Goal: Information Seeking & Learning: Find specific fact

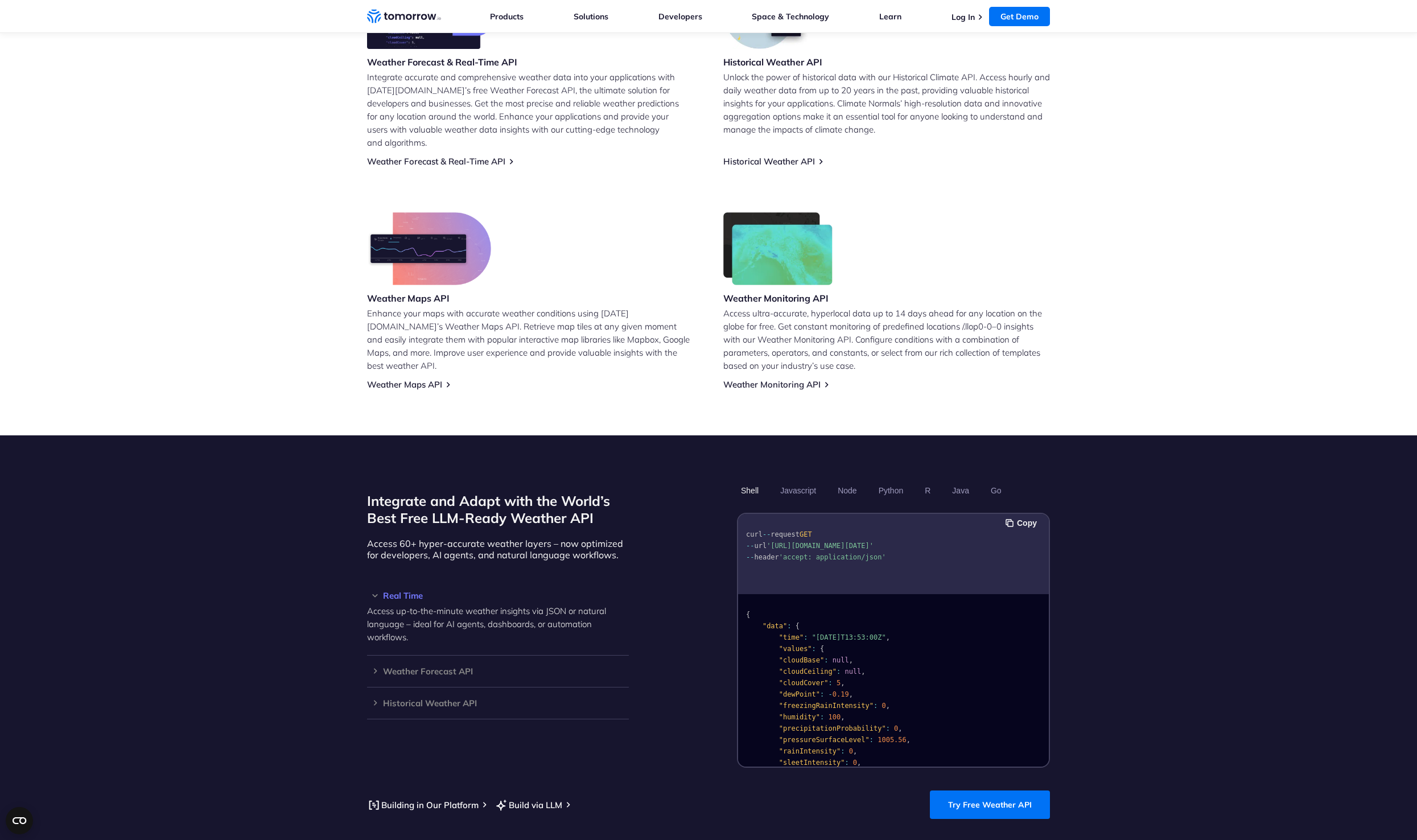
scroll to position [531, 0]
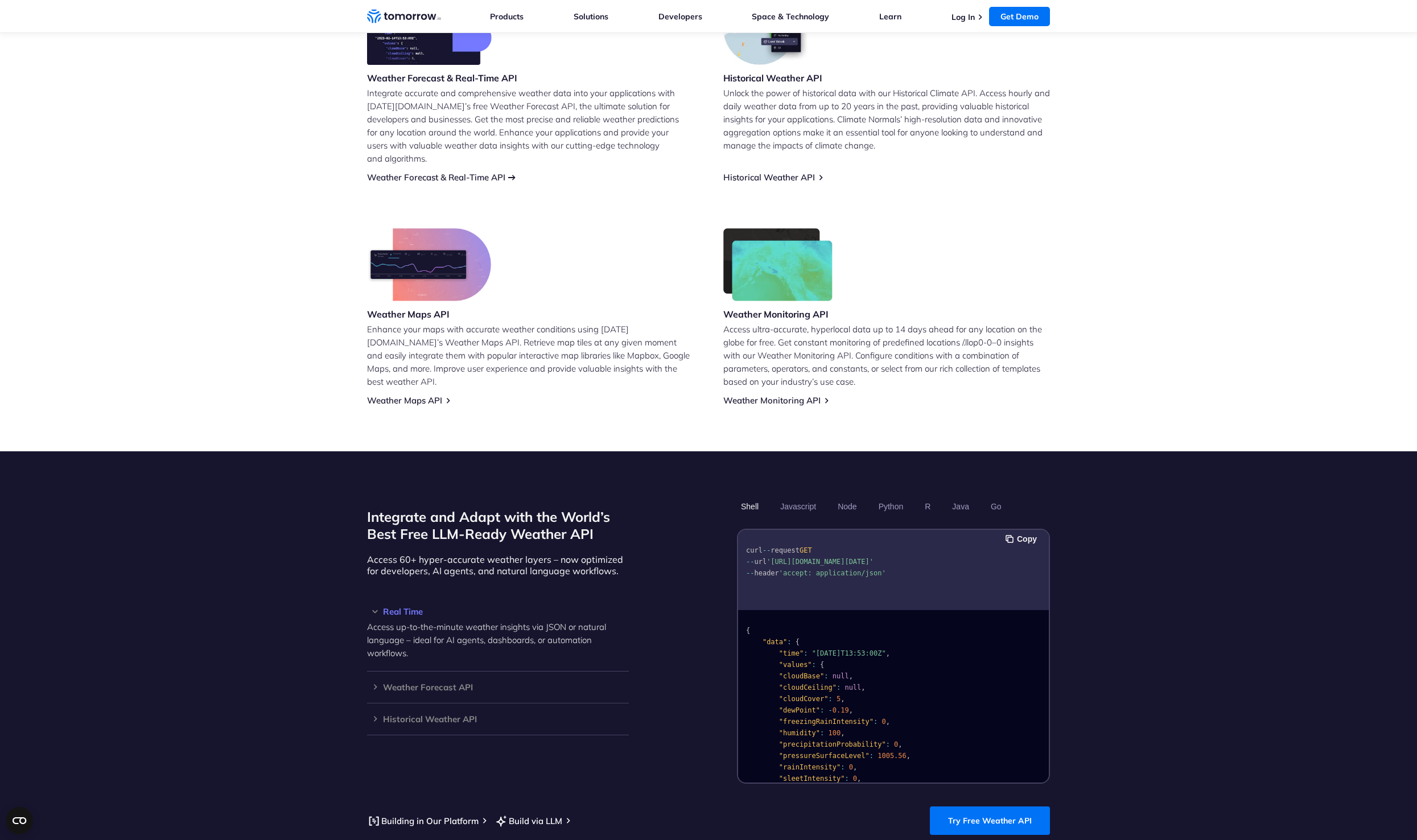
click at [427, 172] on link "Weather Forecast & Real-Time API" at bounding box center [436, 177] width 138 height 11
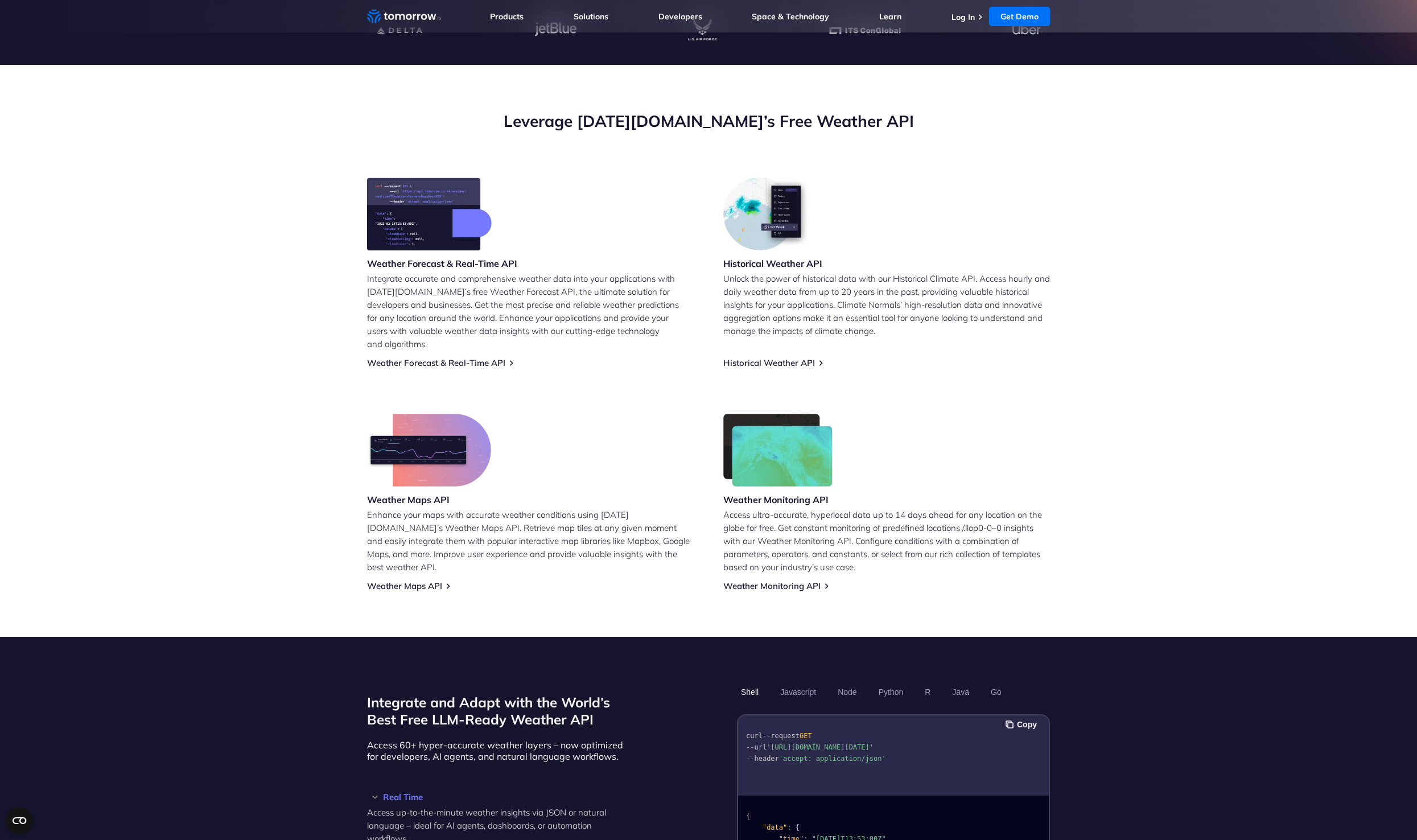
scroll to position [320, 0]
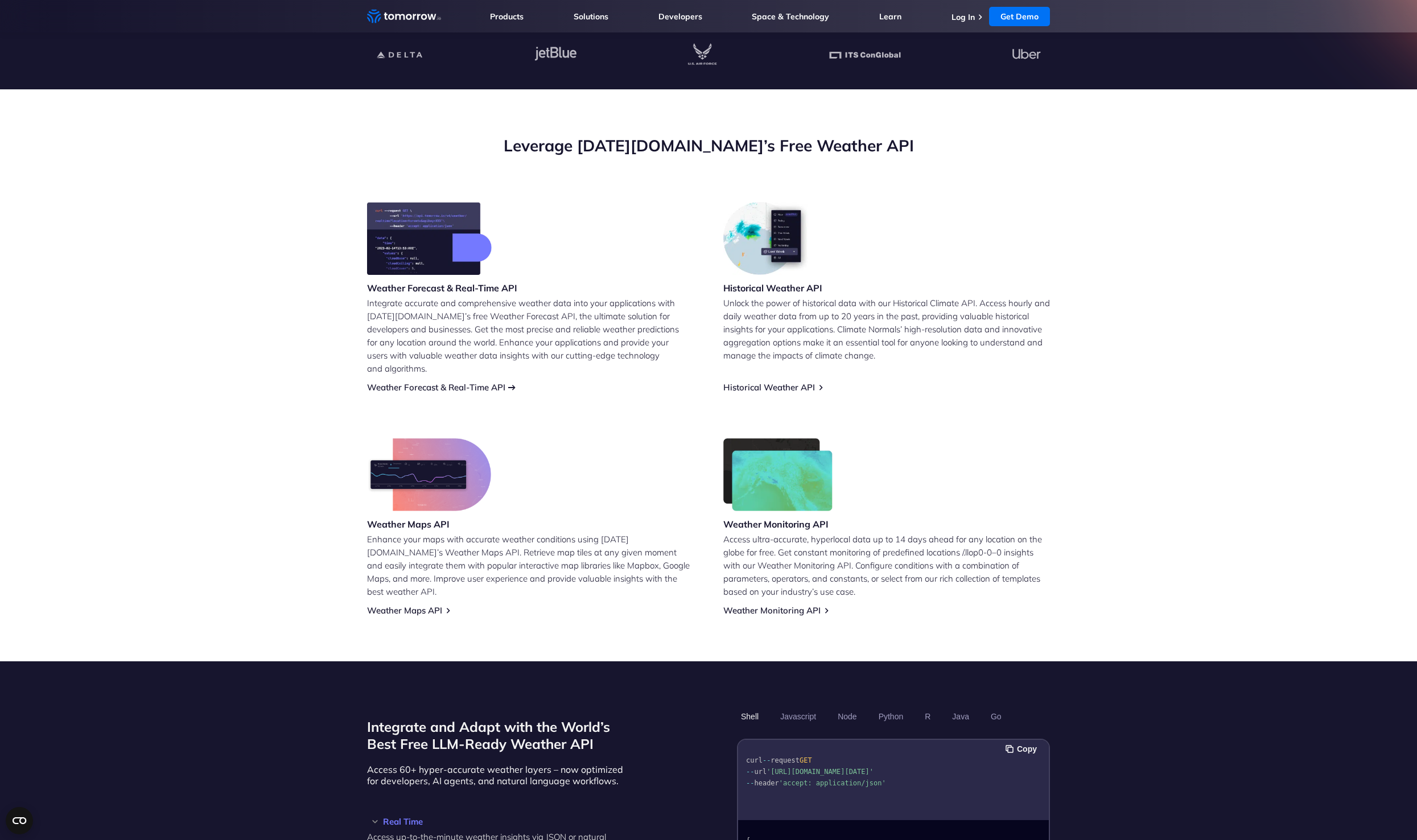
click at [483, 382] on link "Weather Forecast & Real-Time API" at bounding box center [436, 387] width 138 height 11
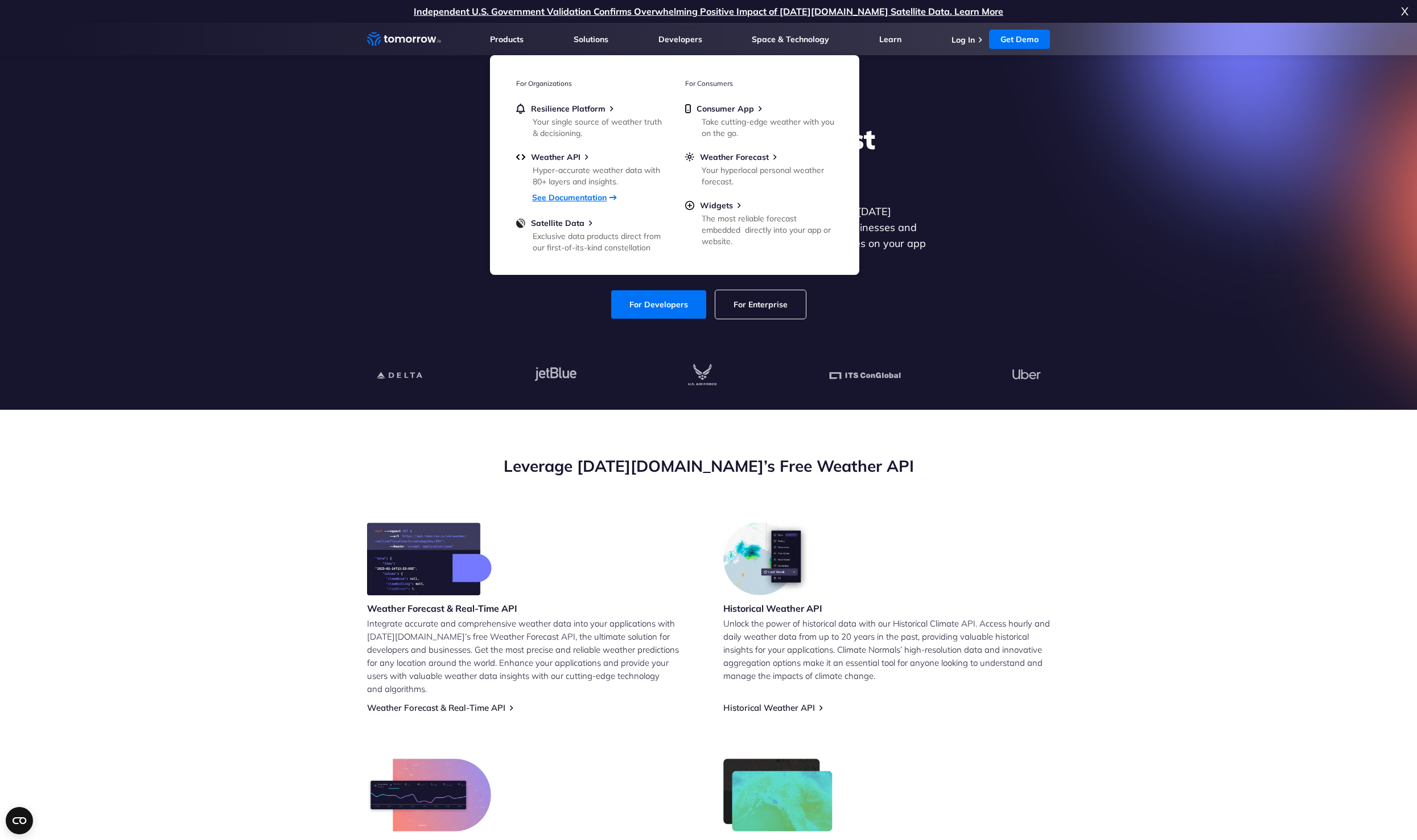
click at [588, 198] on link "See Documentation" at bounding box center [569, 197] width 74 height 10
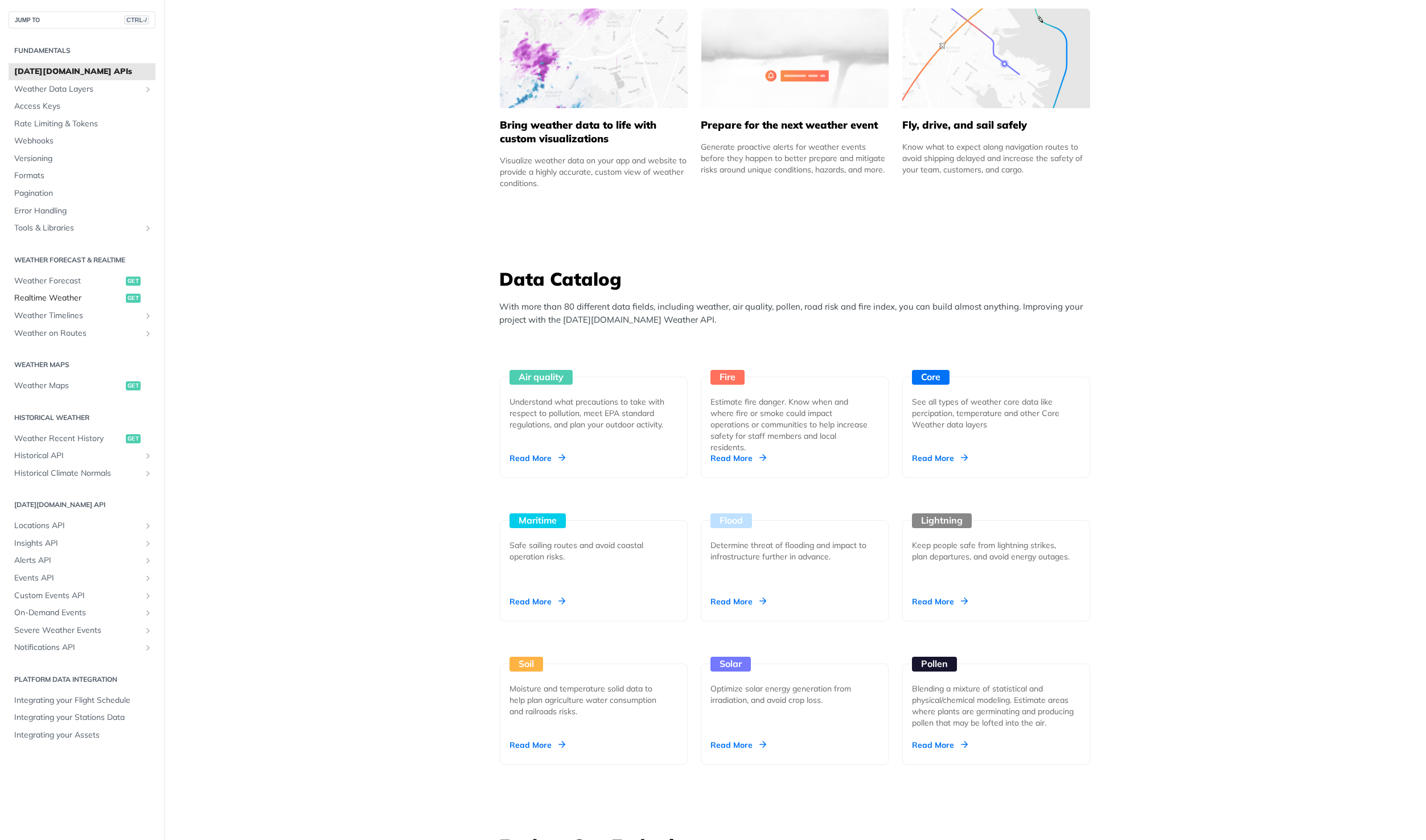
scroll to position [757, 0]
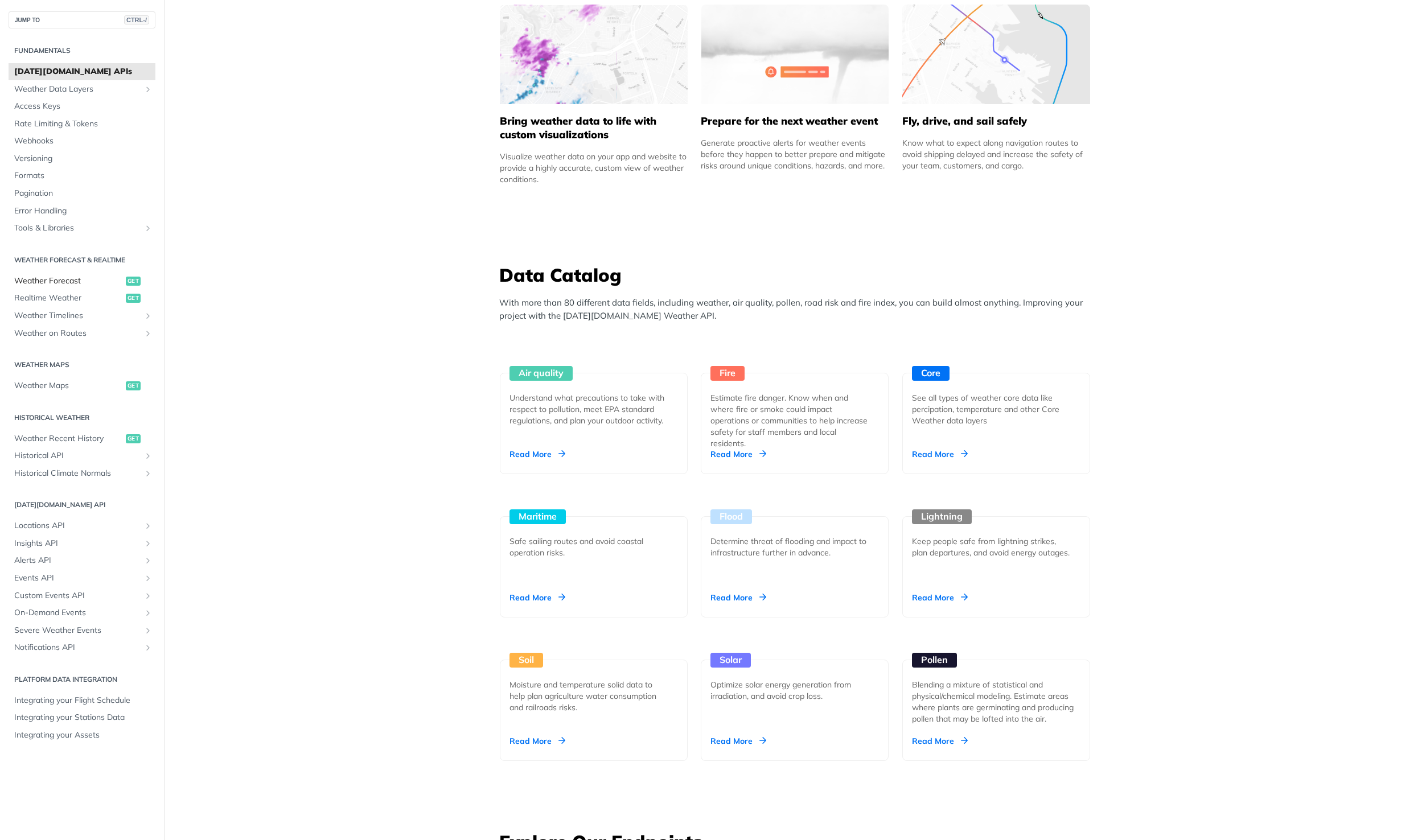
click at [58, 285] on span "Weather Forecast" at bounding box center [69, 281] width 109 height 11
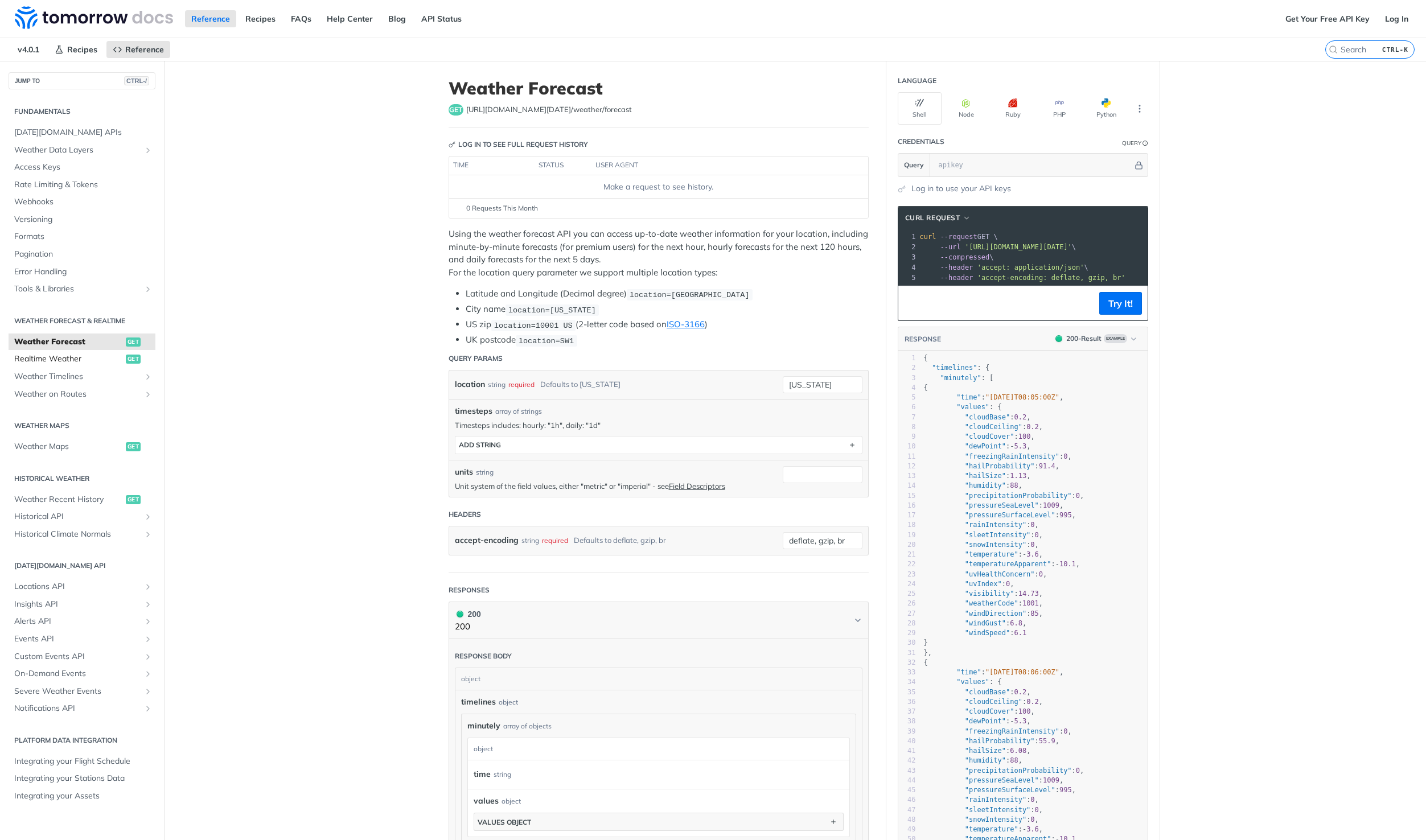
click at [53, 359] on span "Realtime Weather" at bounding box center [69, 359] width 109 height 11
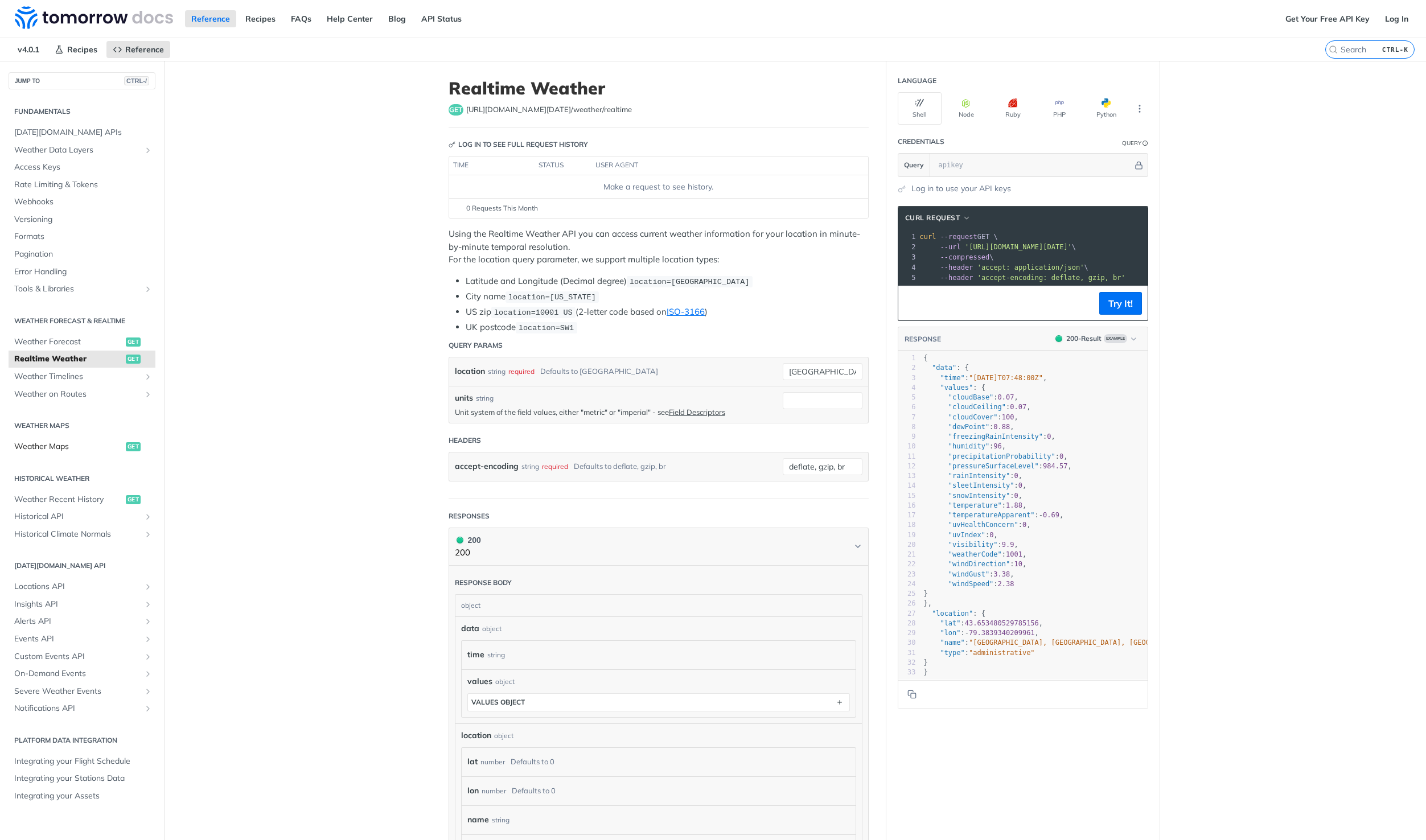
click at [53, 443] on span "Weather Maps" at bounding box center [69, 447] width 109 height 11
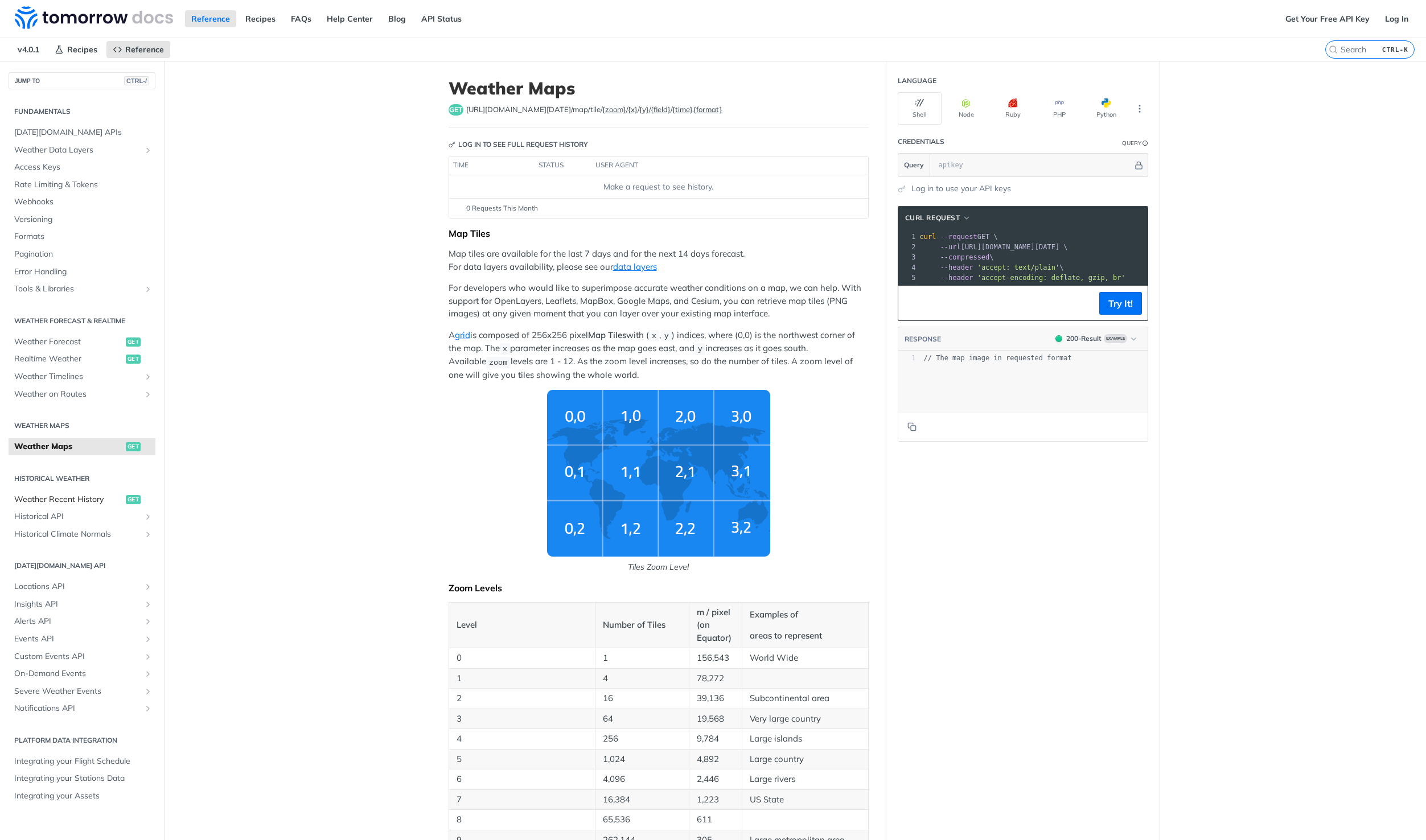
click at [59, 499] on span "Weather Recent History" at bounding box center [69, 499] width 109 height 11
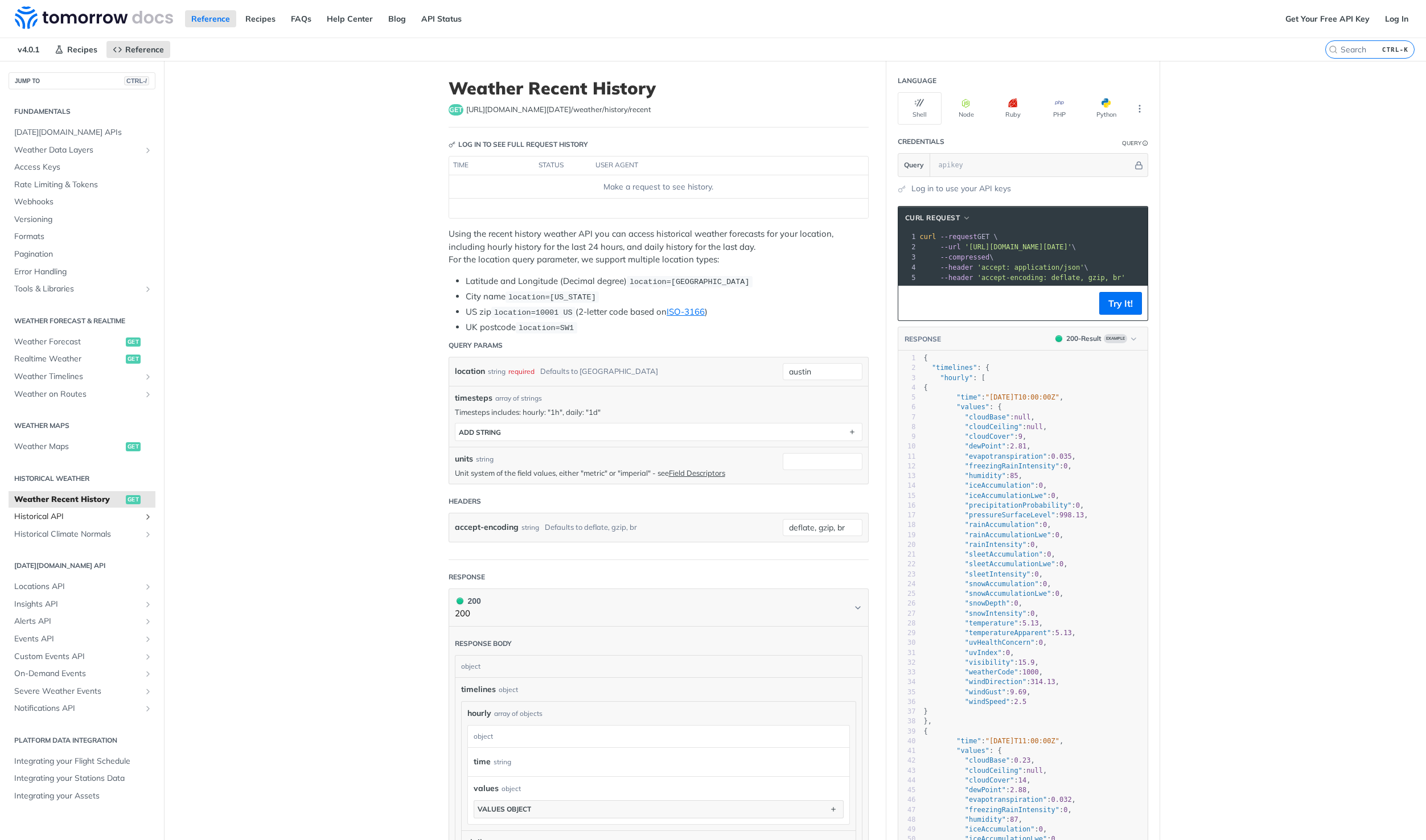
click at [59, 519] on span "Historical API" at bounding box center [78, 517] width 126 height 11
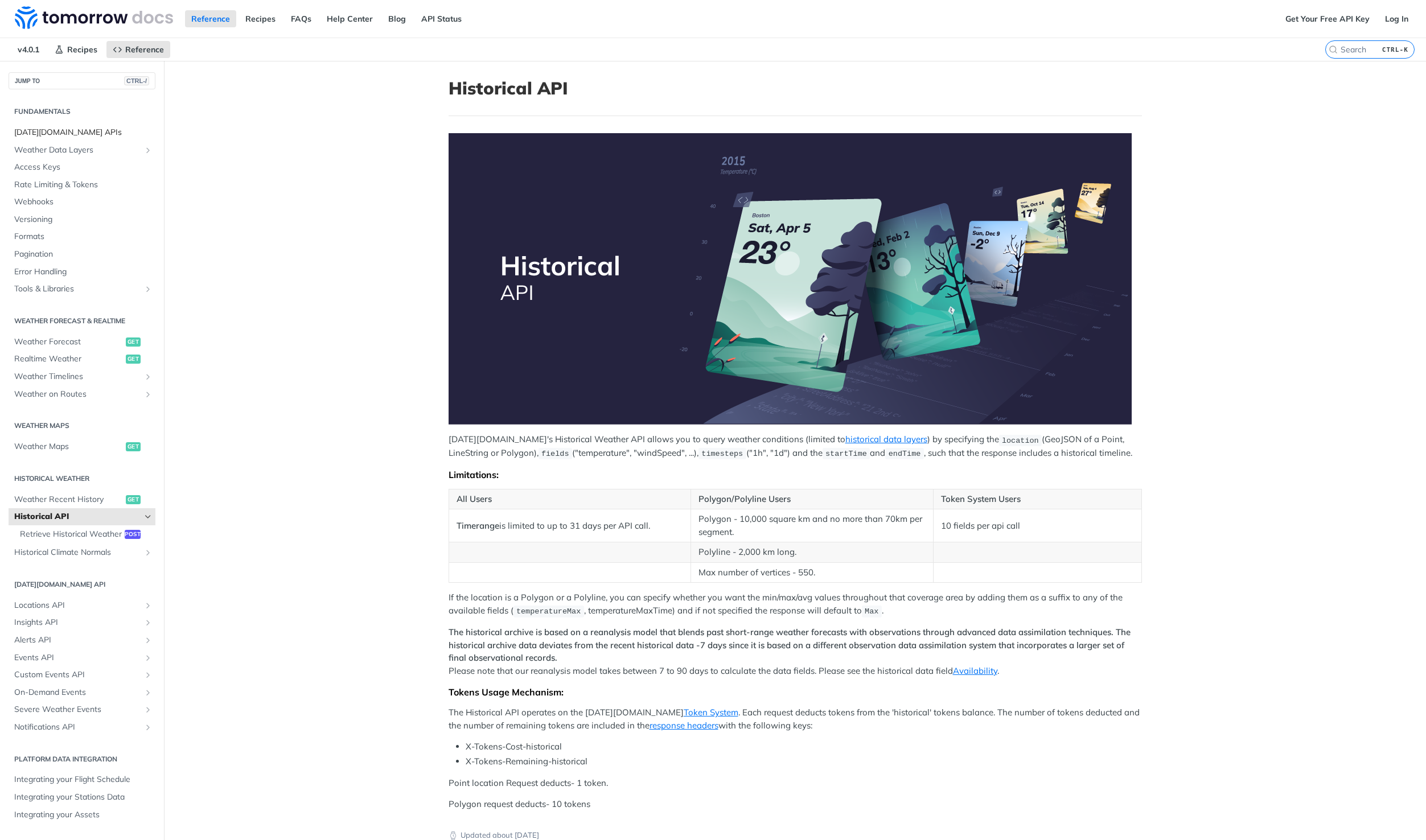
click at [59, 134] on span "[DATE][DOMAIN_NAME] APIs" at bounding box center [83, 133] width 138 height 11
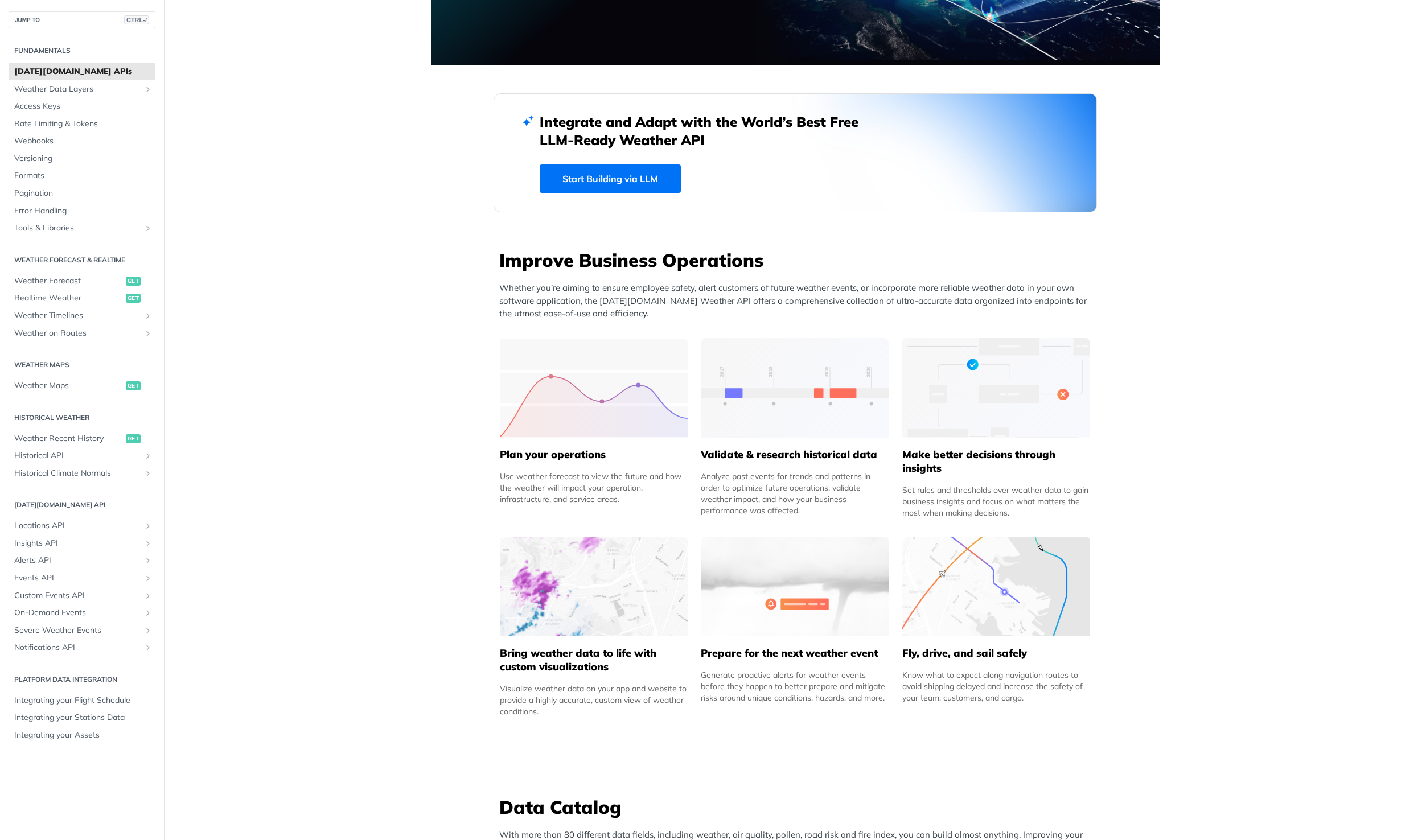
scroll to position [225, 0]
click at [143, 92] on link "Weather Data Layers" at bounding box center [82, 89] width 147 height 17
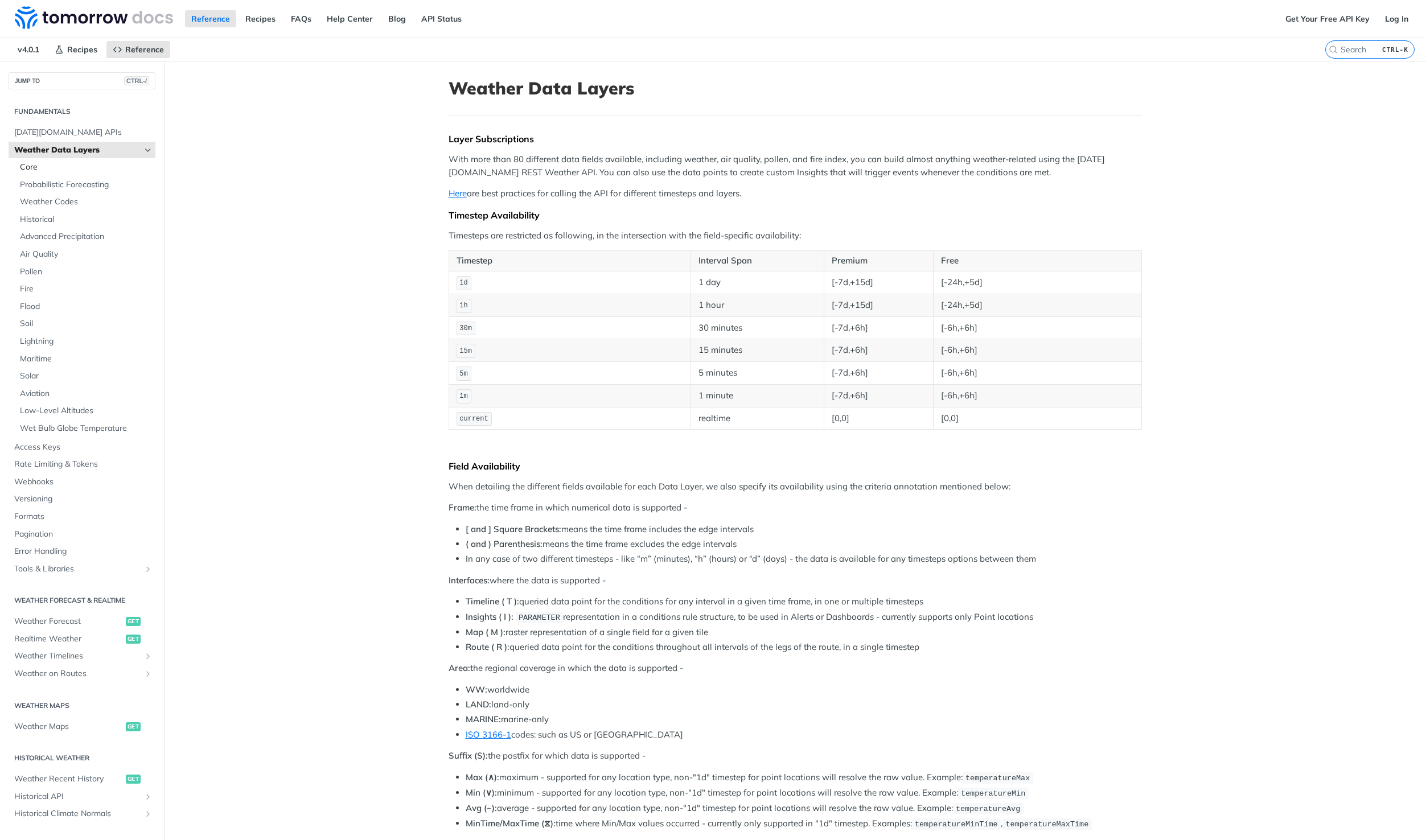
click at [31, 172] on span "Core" at bounding box center [86, 167] width 133 height 11
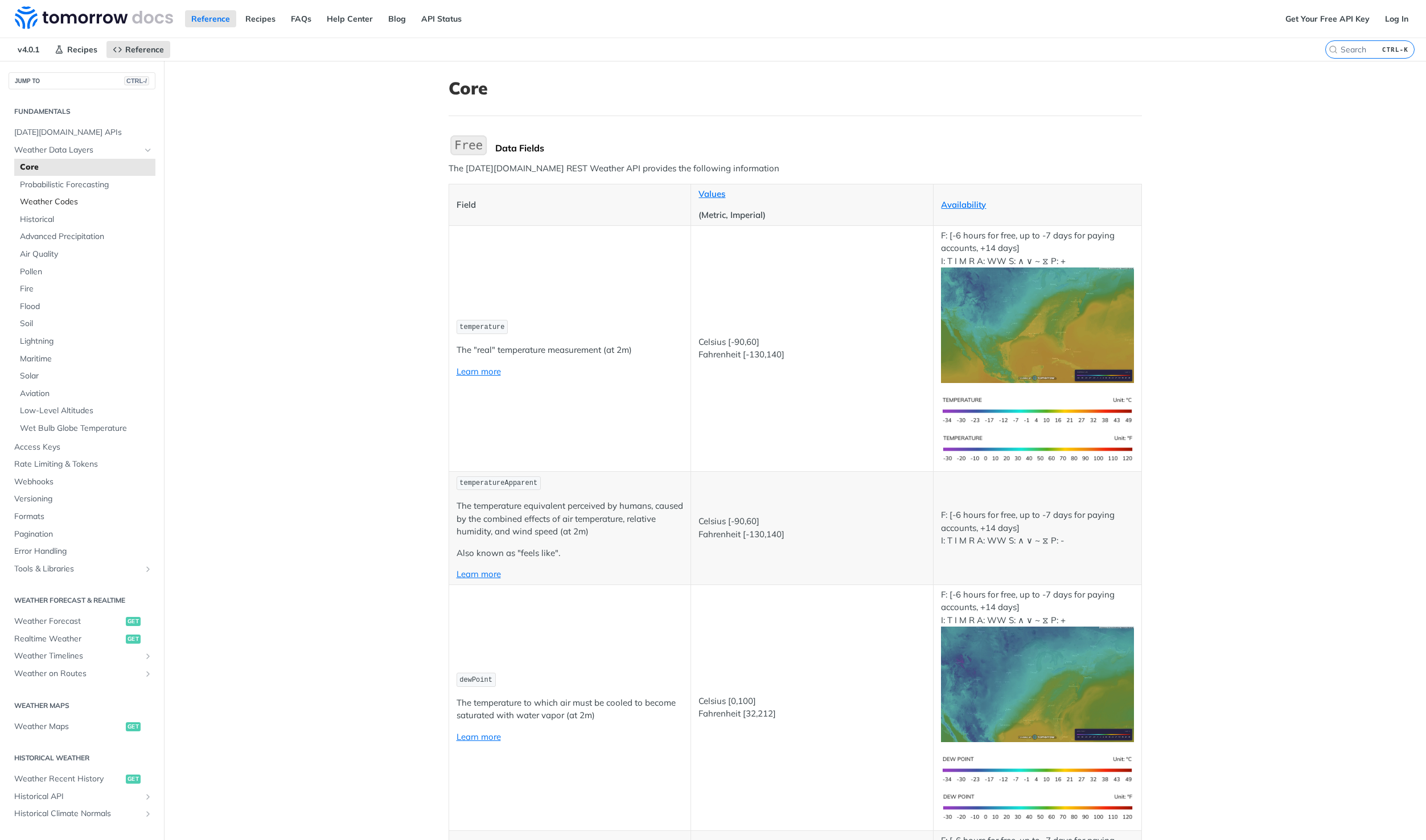
click at [64, 201] on span "Weather Codes" at bounding box center [86, 202] width 133 height 11
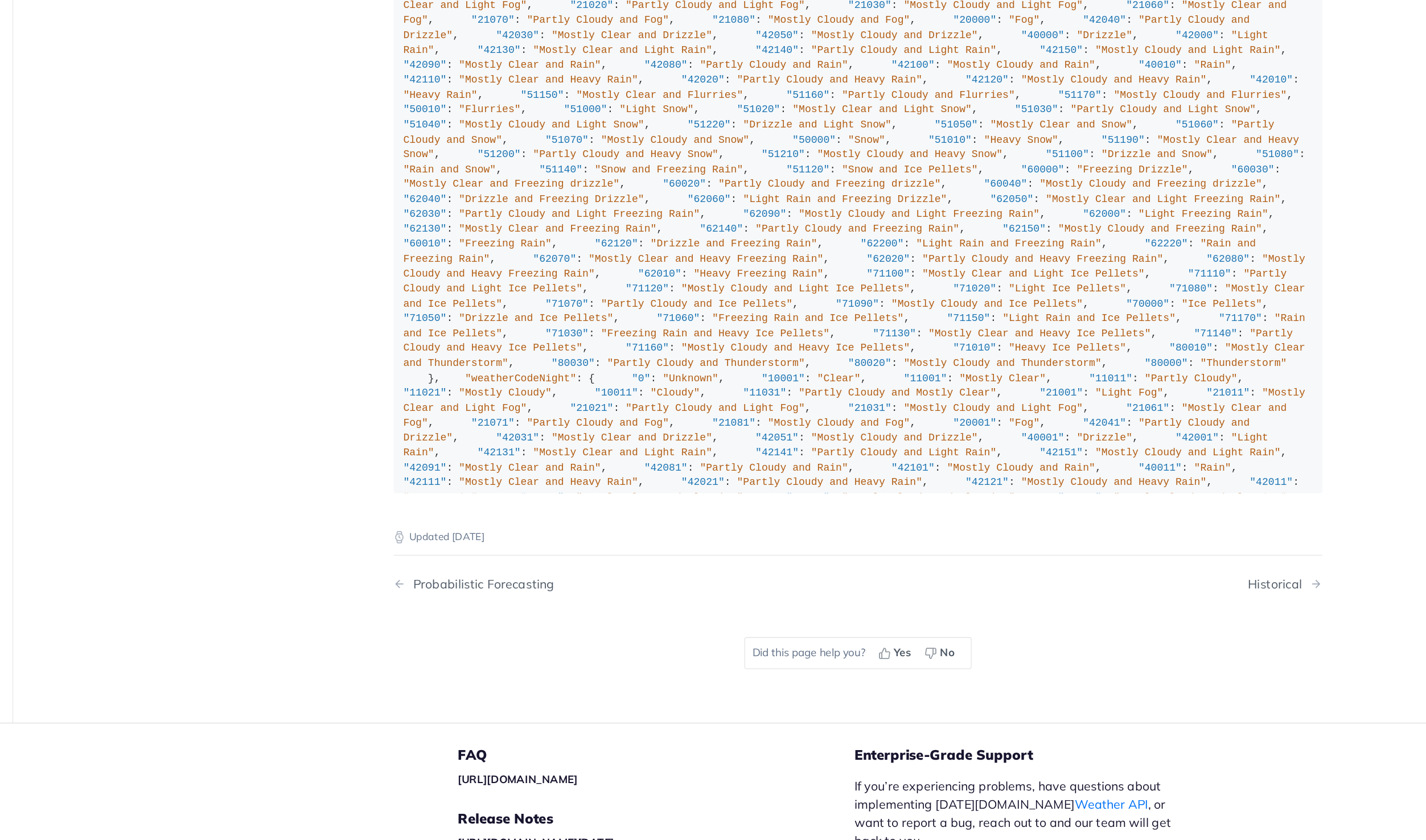
scroll to position [8155, 0]
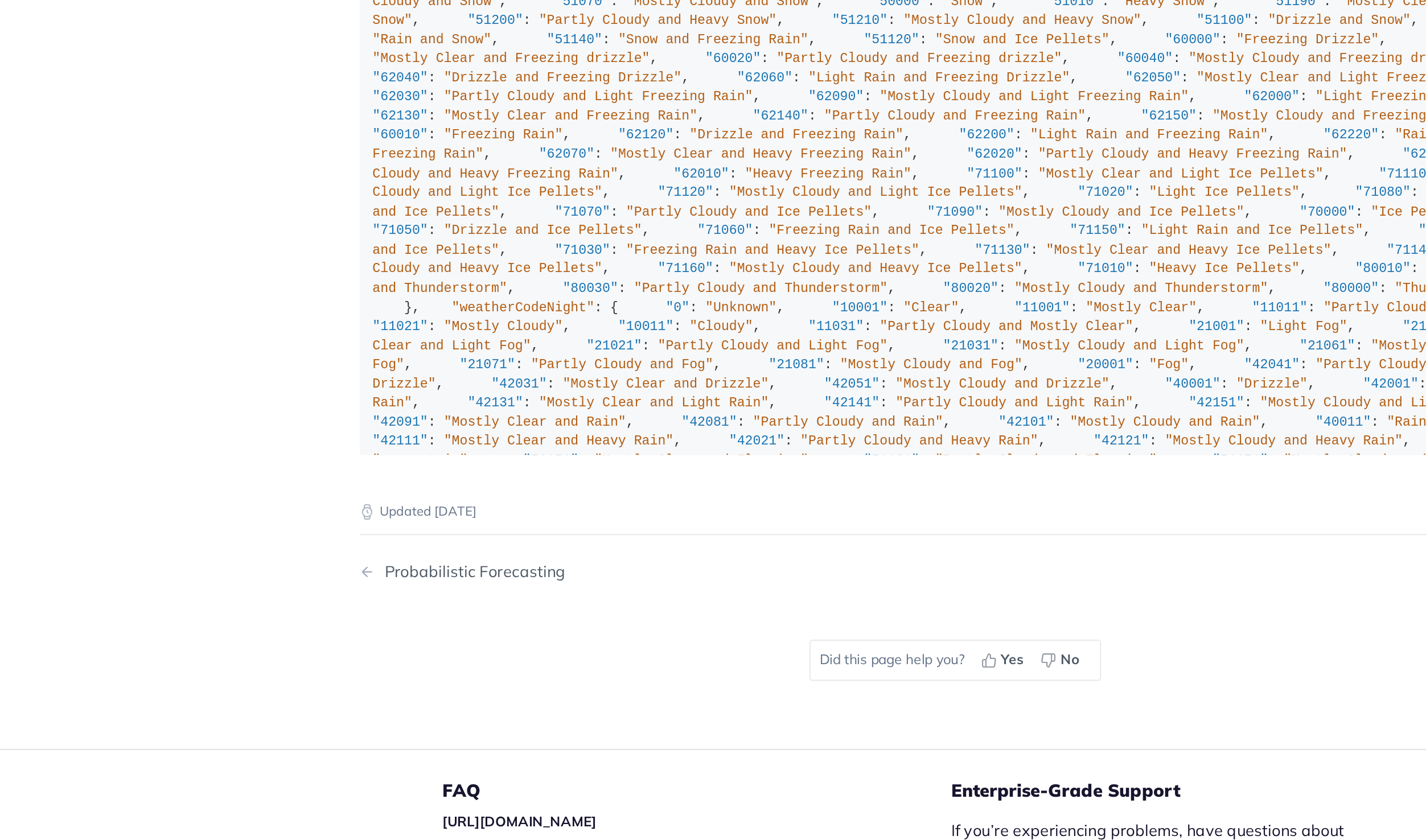
drag, startPoint x: 511, startPoint y: 632, endPoint x: 448, endPoint y: 355, distance: 284.1
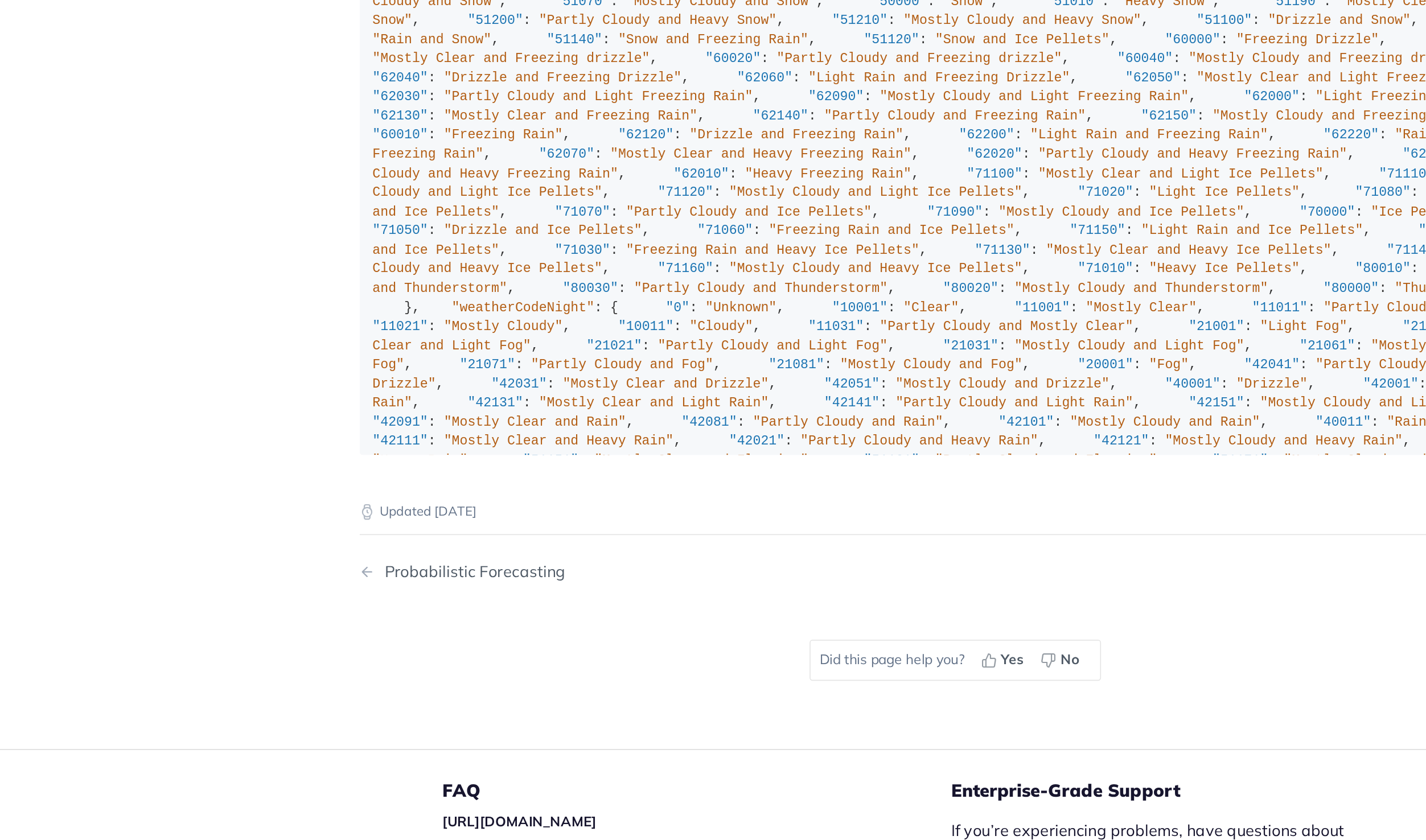
click at [449, 355] on code ""weatherCode" : { "0" : "Unknown" , "1000" : "Clear, Sunny" , "1100" : "Mostly …" at bounding box center [796, 86] width 694 height 756
copy div ""weatherCode" : { "0" : "Unknown" , "1000" : "Clear, Sunny" , "1100" : "Mostly …"
